Goal: Task Accomplishment & Management: Use online tool/utility

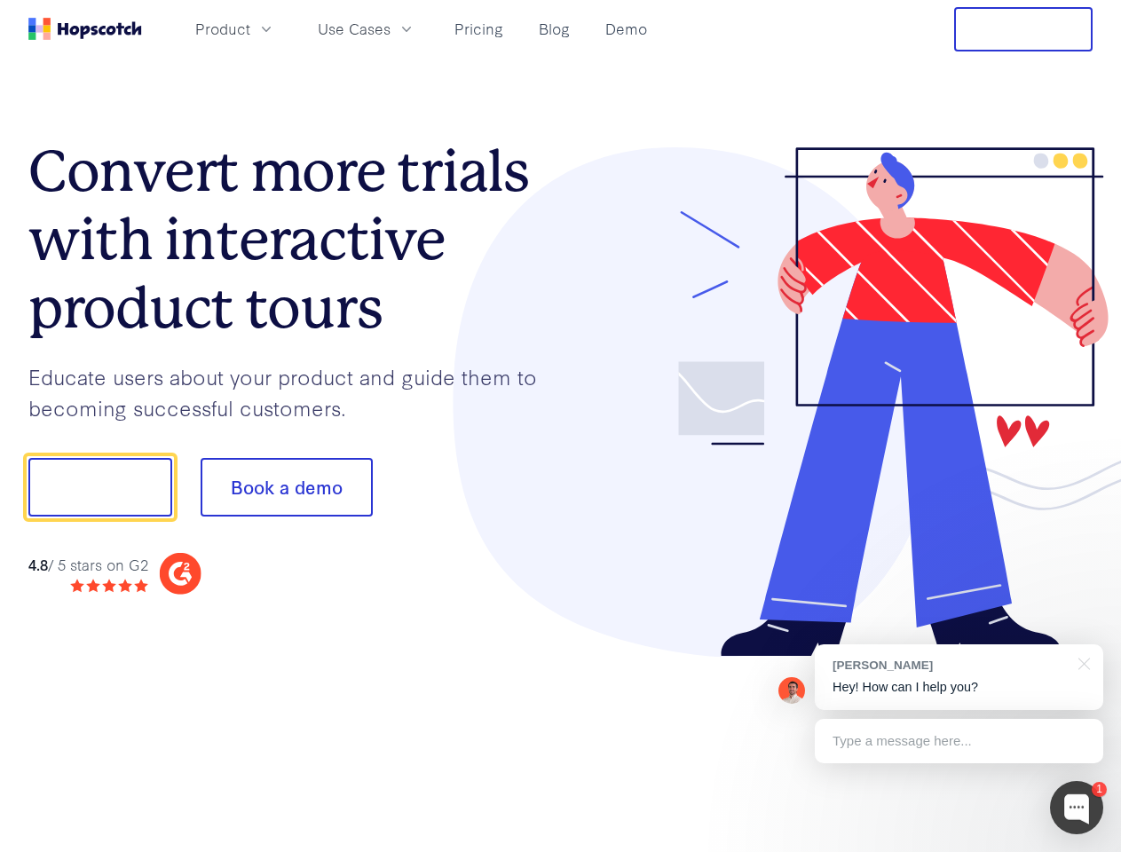
click at [561, 426] on div at bounding box center [827, 402] width 533 height 510
click at [250, 28] on span "Product" at bounding box center [222, 29] width 55 height 22
click at [391, 28] on span "Use Cases" at bounding box center [354, 29] width 73 height 22
click at [1024, 29] on button "Free Trial" at bounding box center [1023, 29] width 138 height 44
click at [99, 487] on button "Show me!" at bounding box center [100, 487] width 144 height 59
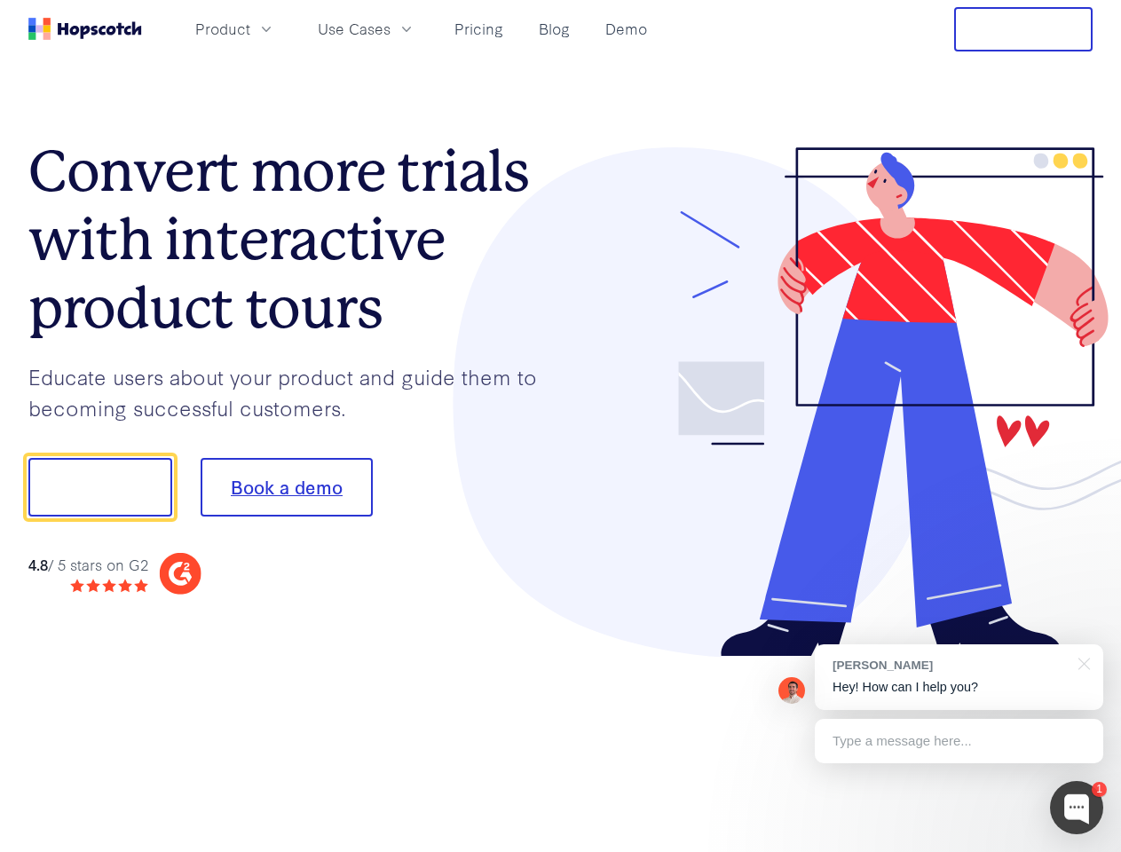
click at [286, 487] on button "Book a demo" at bounding box center [287, 487] width 172 height 59
click at [1077, 808] on div at bounding box center [1076, 807] width 53 height 53
click at [959, 677] on div "[PERSON_NAME] Hey! How can I help you?" at bounding box center [959, 678] width 289 height 66
click at [1081, 662] on div at bounding box center [937, 485] width 333 height 592
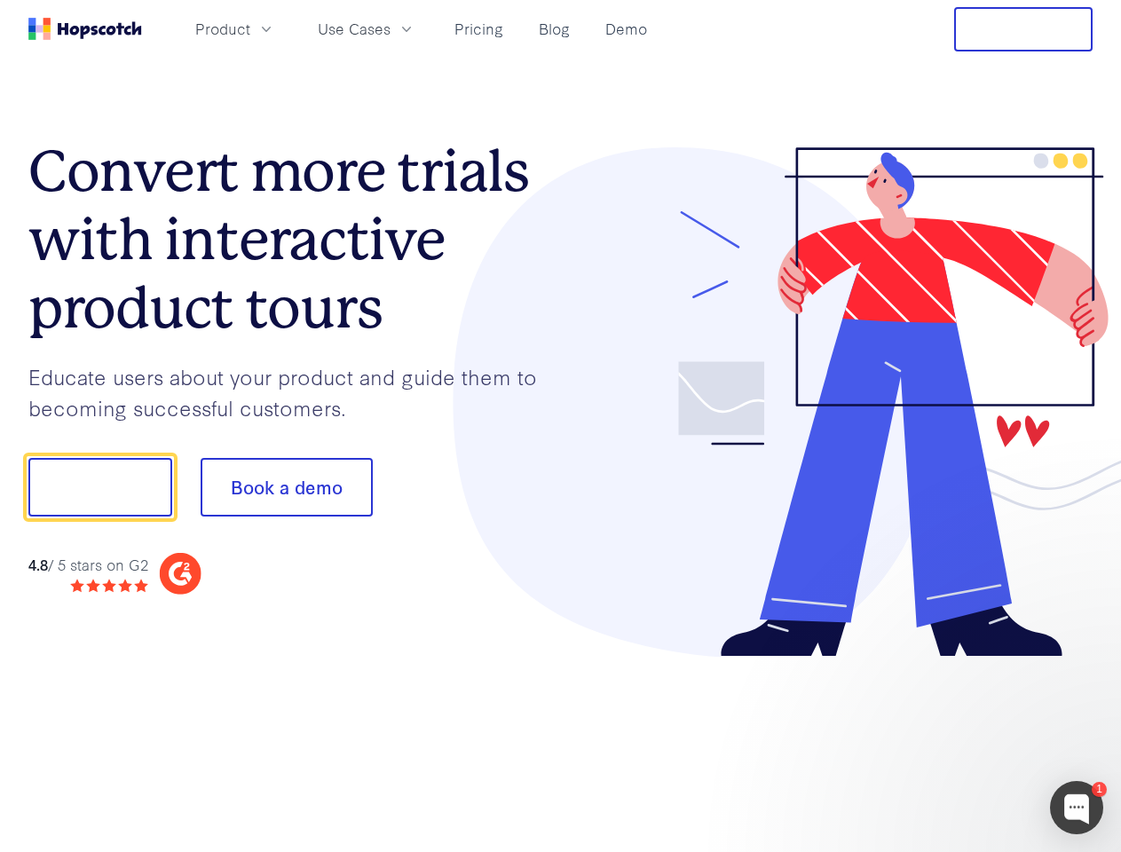
click at [959, 741] on div at bounding box center [937, 604] width 333 height 354
